Goal: Task Accomplishment & Management: Complete application form

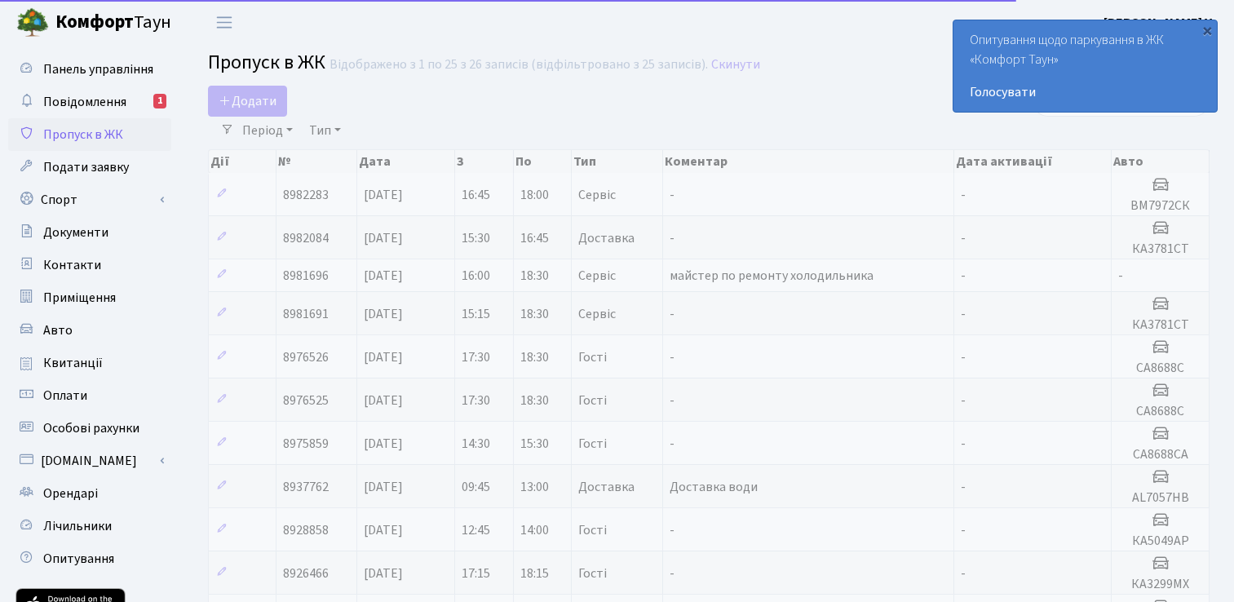
select select "25"
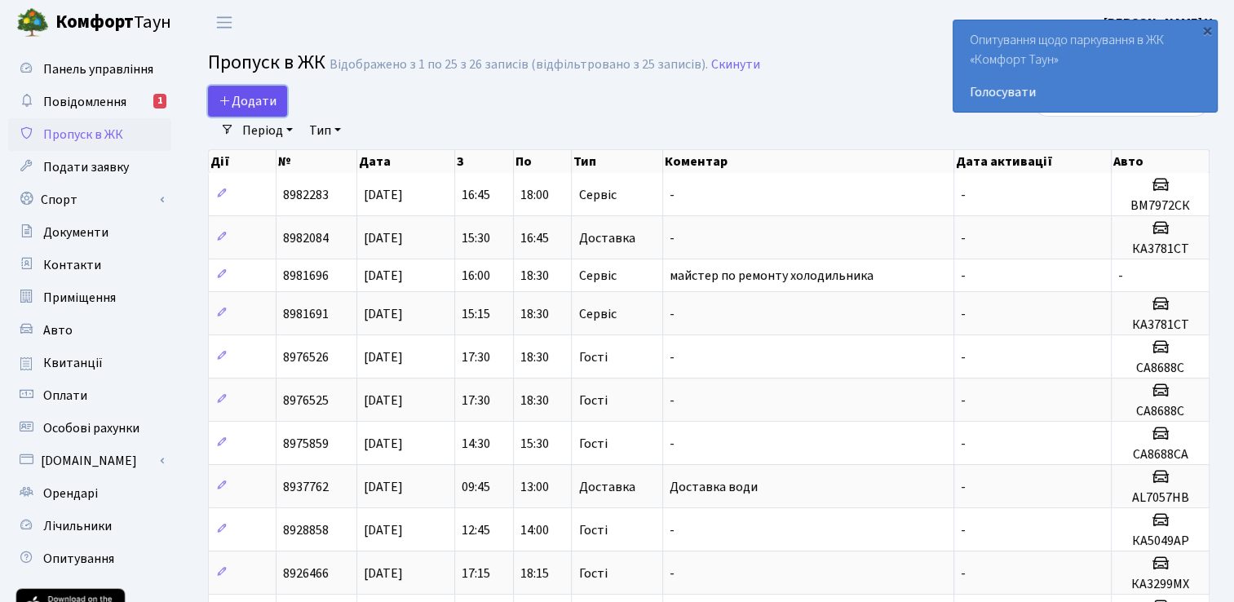
click at [280, 100] on link "Додати" at bounding box center [247, 101] width 79 height 31
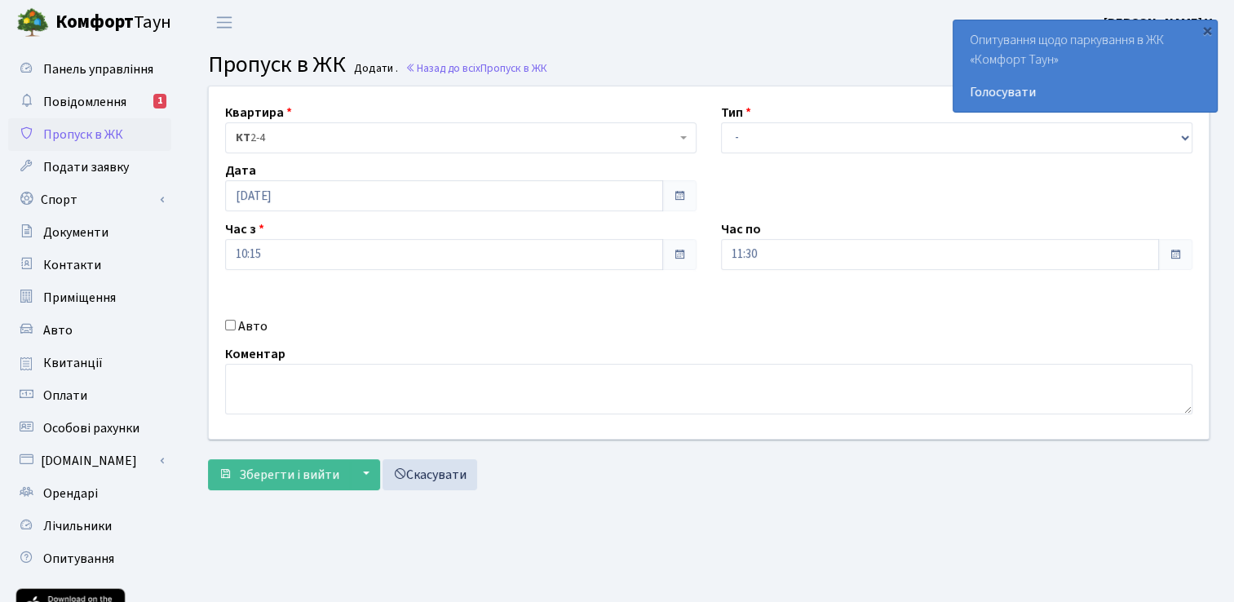
click at [1187, 255] on span at bounding box center [1175, 254] width 34 height 31
click at [1175, 246] on span at bounding box center [1175, 254] width 34 height 31
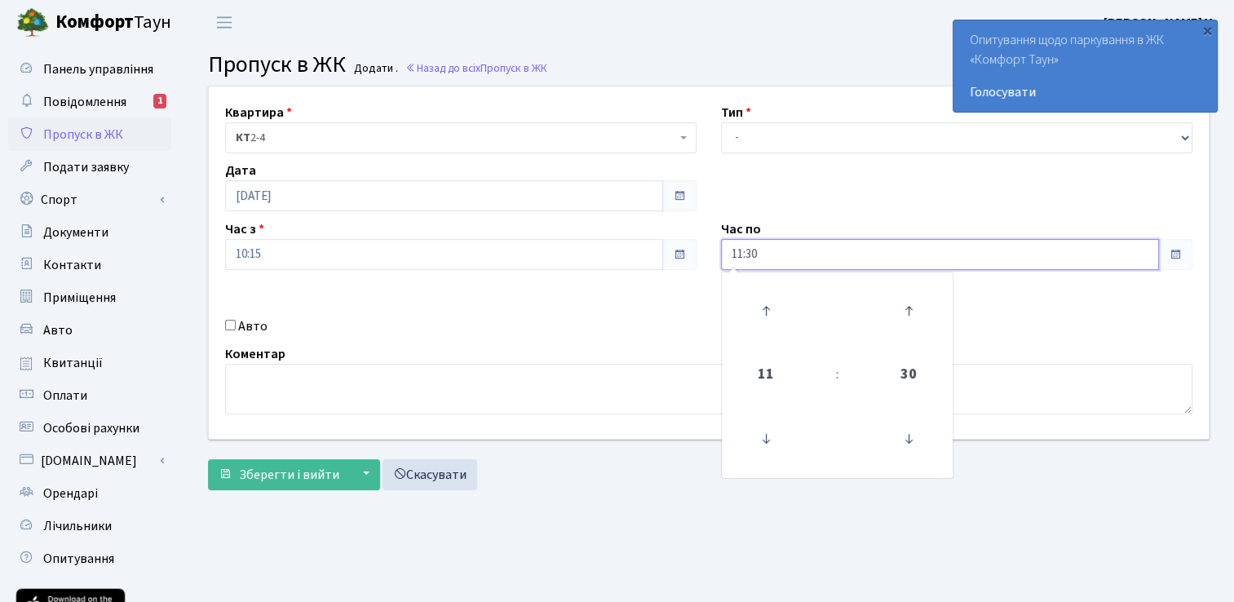
click at [775, 249] on input "11:30" at bounding box center [940, 254] width 438 height 31
click at [908, 302] on icon at bounding box center [908, 311] width 44 height 44
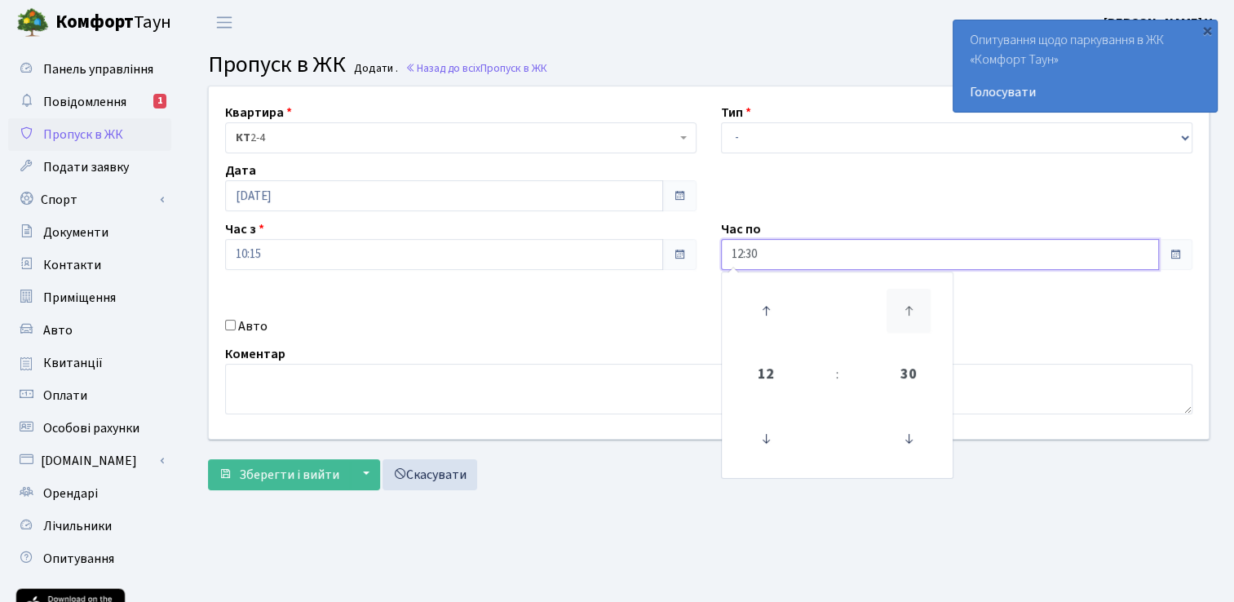
click at [908, 302] on icon at bounding box center [908, 311] width 44 height 44
type input "13:00"
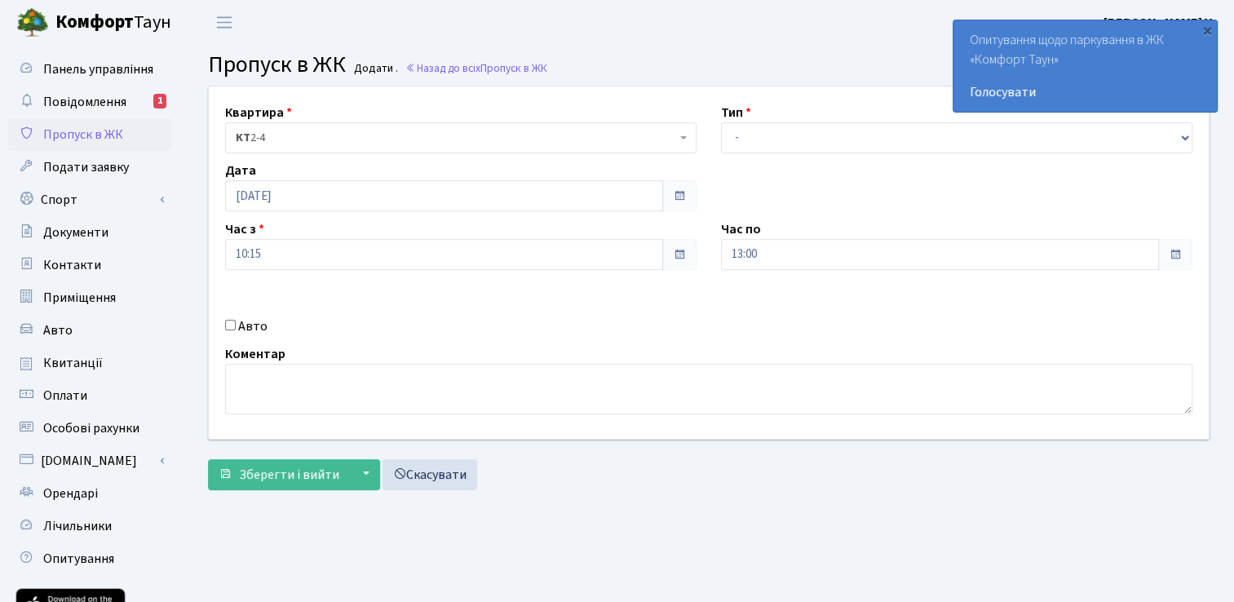
click at [446, 320] on div "Авто" at bounding box center [461, 326] width 496 height 20
click at [229, 328] on input "Авто" at bounding box center [230, 325] width 11 height 11
checkbox input "true"
click at [1187, 135] on select "- Доставка Таксі Гості Сервіс" at bounding box center [956, 137] width 471 height 31
select select "1"
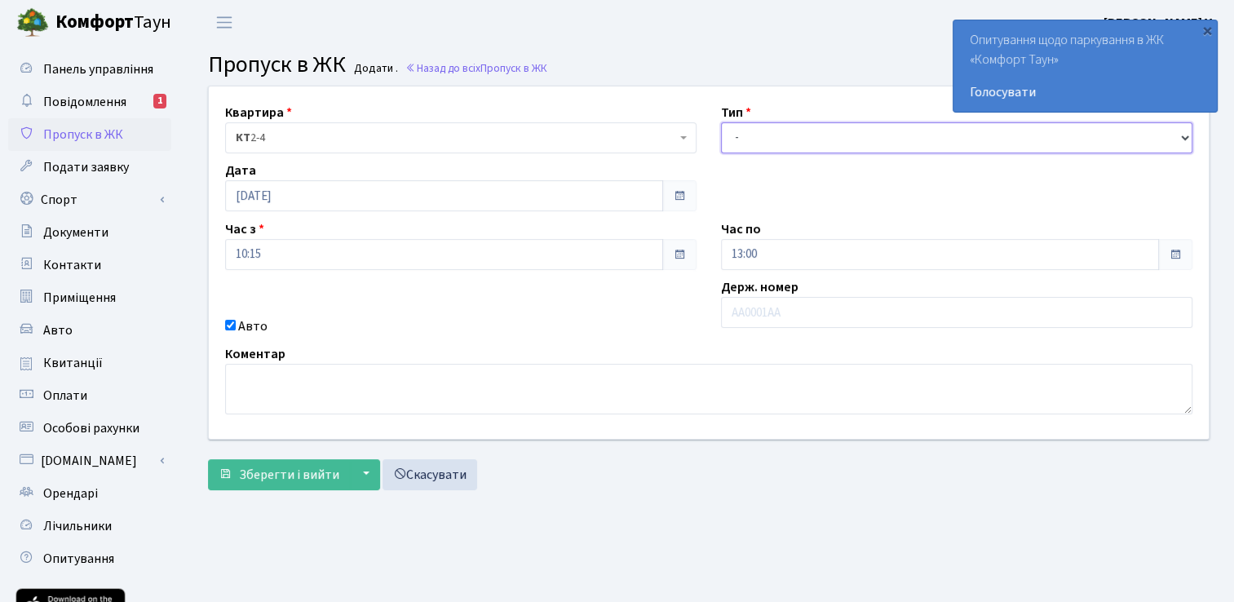
click at [721, 122] on select "- Доставка Таксі Гості Сервіс" at bounding box center [956, 137] width 471 height 31
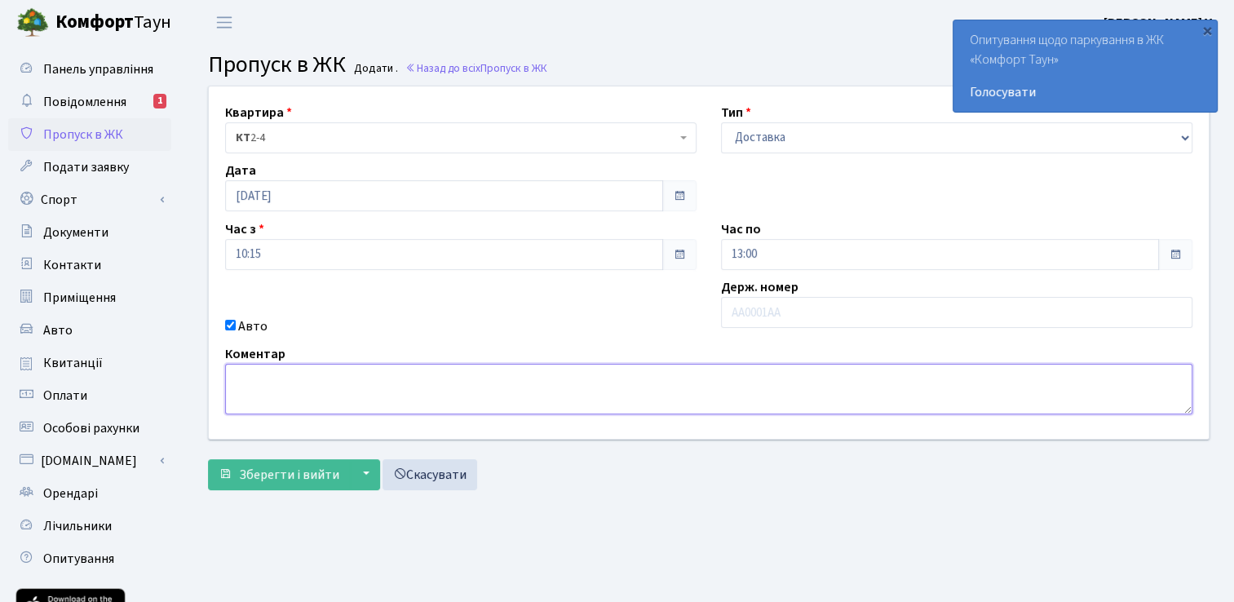
click at [345, 398] on textarea at bounding box center [708, 389] width 967 height 51
type textarea "L"
type textarea "Доставка води"
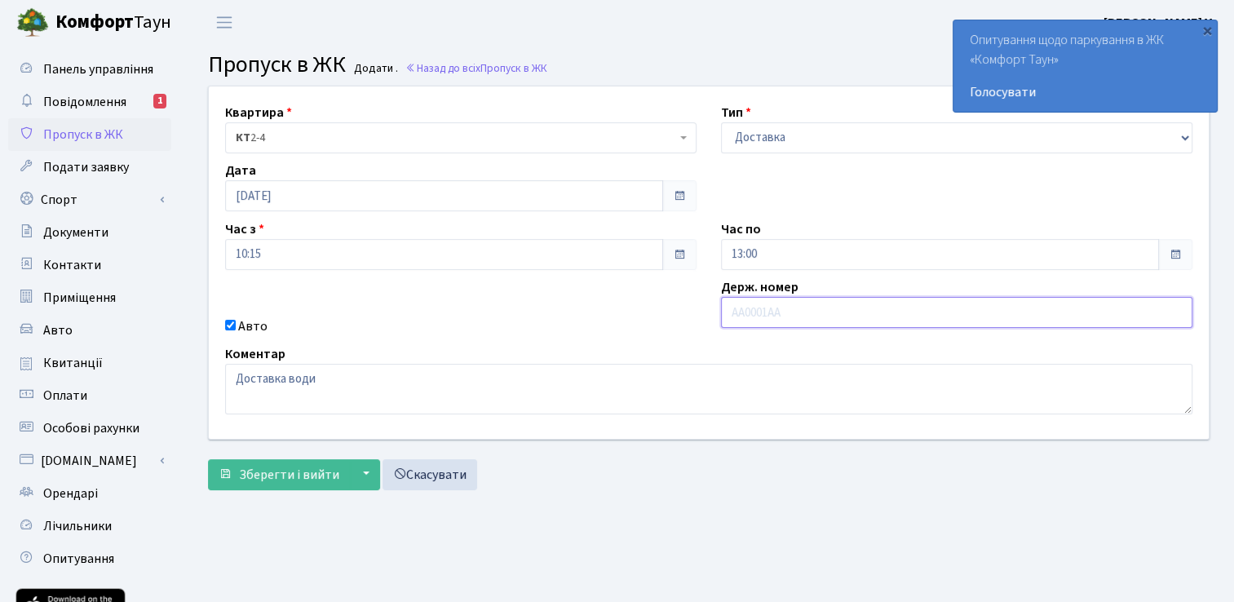
click at [762, 311] on input "text" at bounding box center [956, 312] width 471 height 31
type input "АІ8418НР"
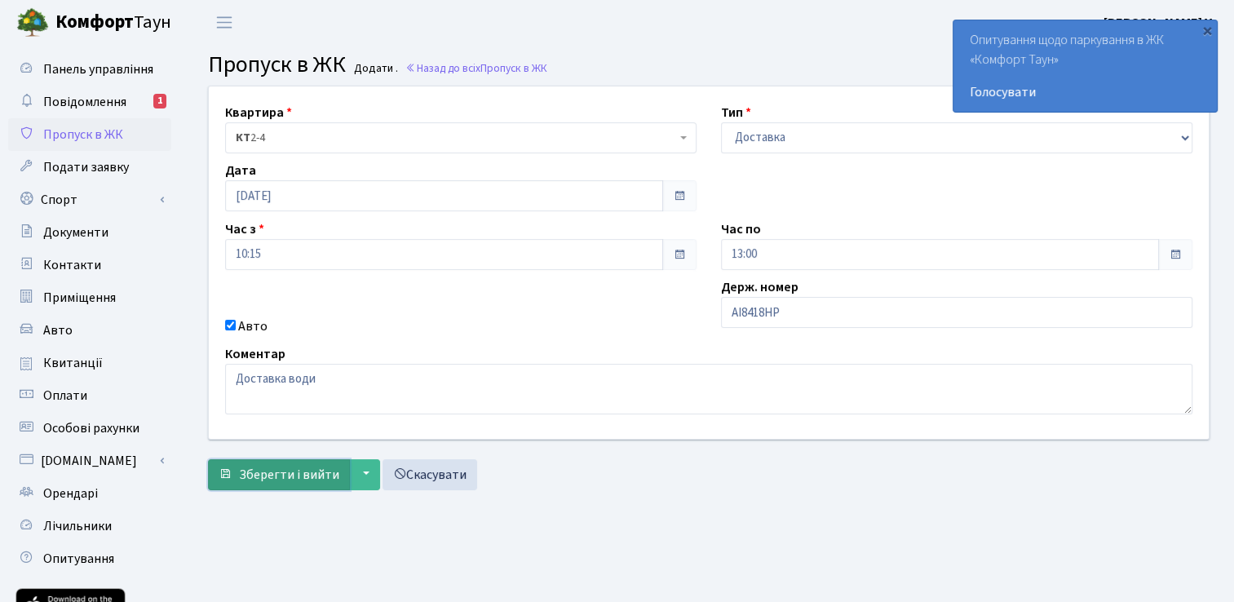
click at [331, 479] on span "Зберегти і вийти" at bounding box center [289, 475] width 100 height 18
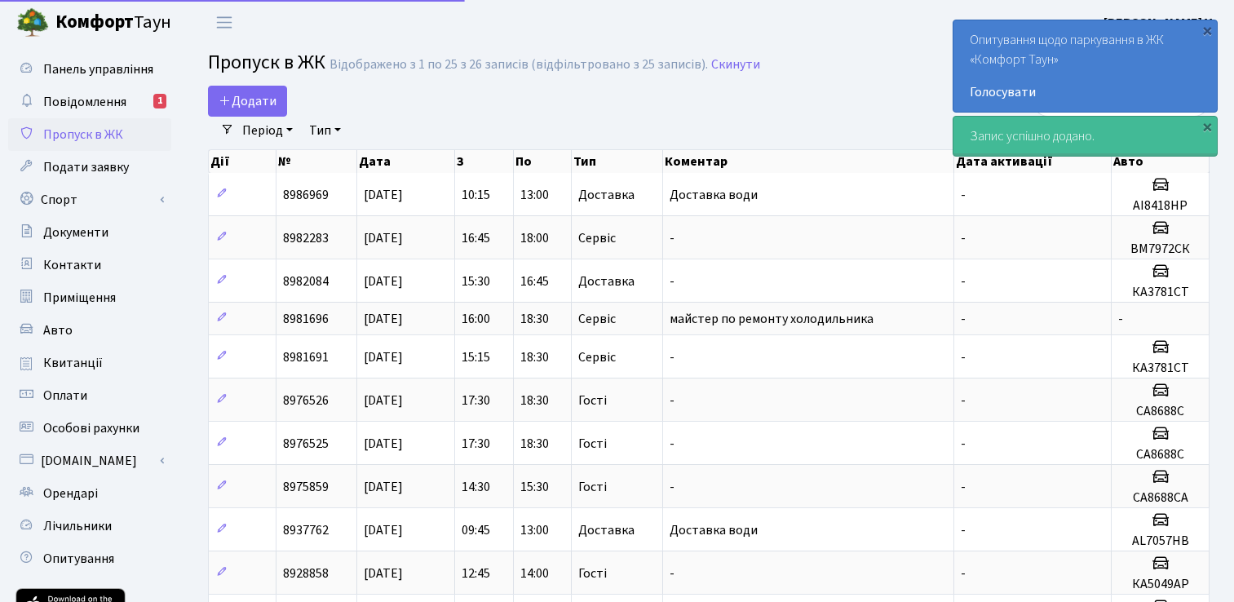
select select "25"
